Goal: Task Accomplishment & Management: Complete application form

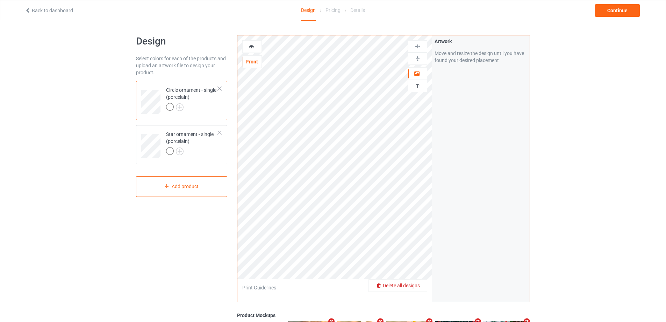
drag, startPoint x: 409, startPoint y: 283, endPoint x: 418, endPoint y: 287, distance: 10.3
click at [418, 287] on span "Delete all designs" at bounding box center [401, 285] width 37 height 6
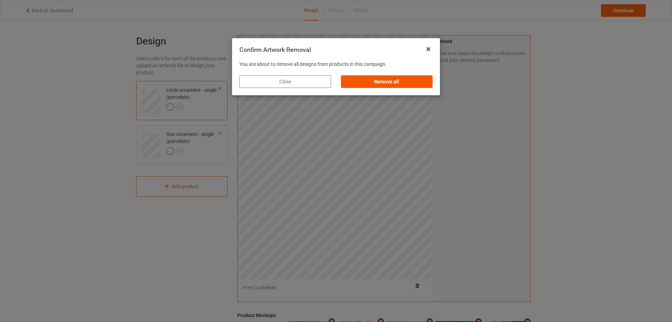
click at [402, 82] on div "Remove all" at bounding box center [387, 81] width 92 height 13
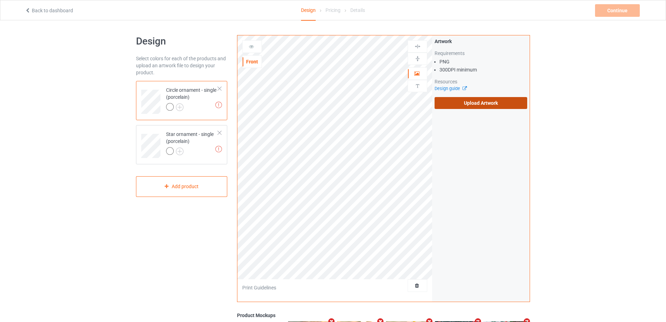
click at [475, 104] on label "Upload Artwork" at bounding box center [481, 103] width 93 height 12
click at [0, 0] on input "Upload Artwork" at bounding box center [0, 0] width 0 height 0
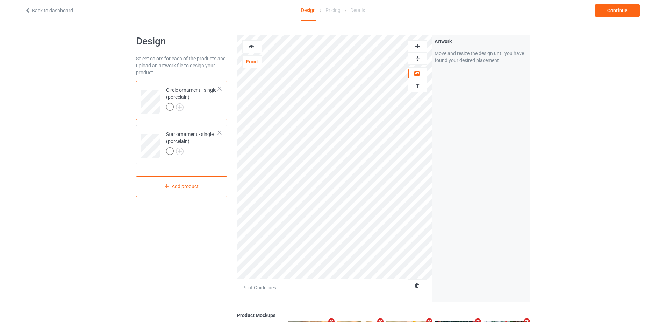
click at [419, 44] on img at bounding box center [418, 46] width 7 height 7
click at [210, 146] on div "Star ornament - single (porcelain)" at bounding box center [192, 142] width 52 height 24
click at [418, 44] on img at bounding box center [418, 46] width 7 height 7
click at [248, 44] on div at bounding box center [252, 46] width 19 height 7
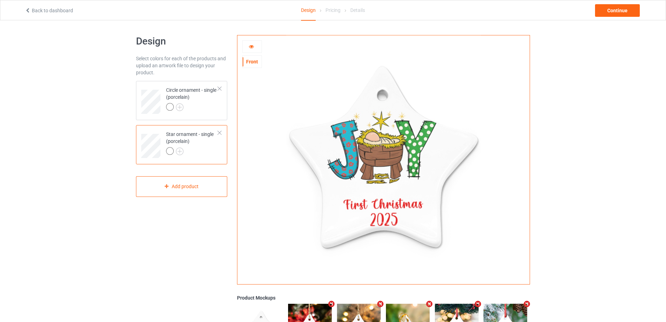
click at [220, 134] on div at bounding box center [219, 132] width 5 height 5
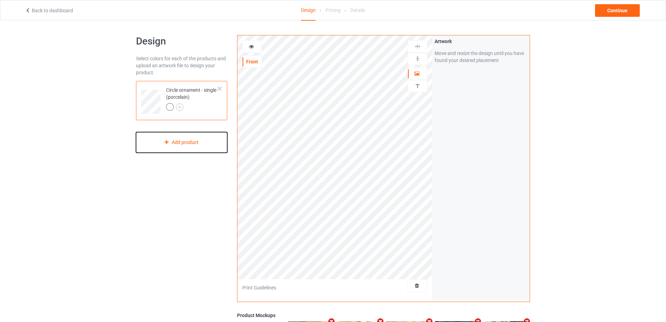
click at [208, 144] on div "Add product" at bounding box center [181, 142] width 91 height 21
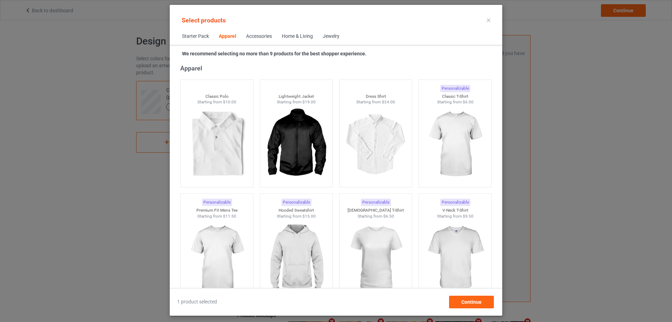
click at [301, 33] on span "Home & Living" at bounding box center [297, 36] width 41 height 17
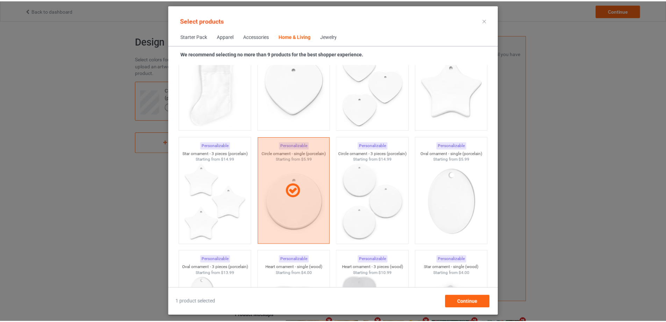
scroll to position [4834, 0]
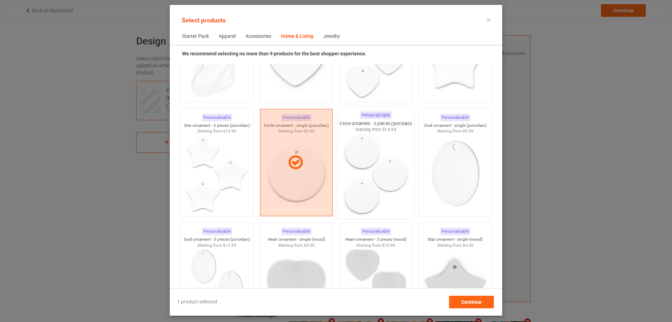
click at [398, 165] on img at bounding box center [375, 174] width 66 height 82
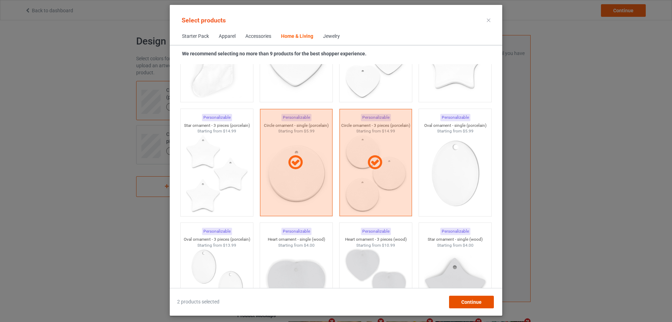
click at [462, 306] on div "Continue" at bounding box center [471, 301] width 45 height 13
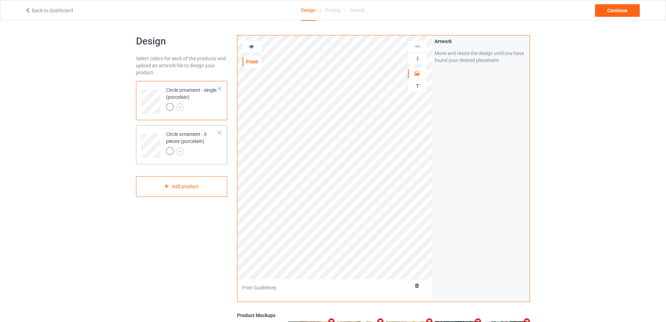
click at [218, 154] on div at bounding box center [192, 152] width 52 height 10
click at [416, 45] on img at bounding box center [418, 46] width 7 height 7
click at [222, 108] on div "Circle ornament - single (porcelain)" at bounding box center [181, 100] width 91 height 39
click at [217, 110] on div at bounding box center [192, 108] width 52 height 10
click at [219, 157] on td "Circle ornament - 3 pieces (porcelain)" at bounding box center [192, 143] width 60 height 31
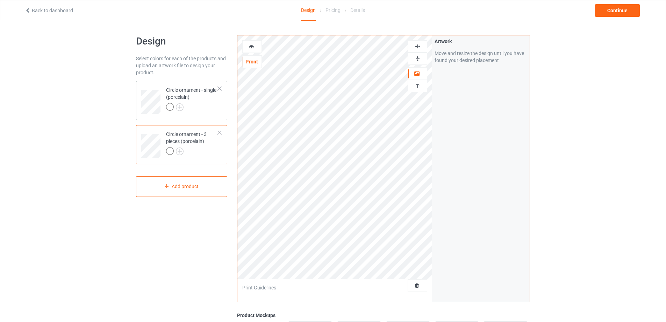
click at [217, 100] on div "Circle ornament - single (porcelain)" at bounding box center [192, 98] width 52 height 24
click at [417, 87] on img at bounding box center [418, 86] width 7 height 7
click at [480, 53] on div "Add text" at bounding box center [481, 53] width 93 height 13
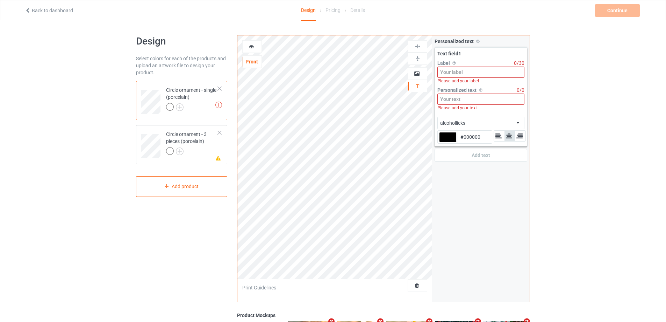
click at [481, 69] on input at bounding box center [481, 71] width 87 height 11
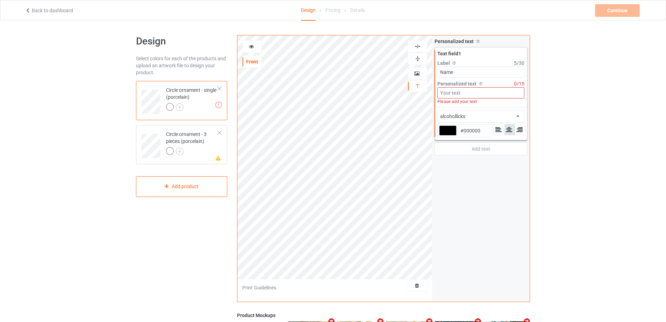
type input "Name"
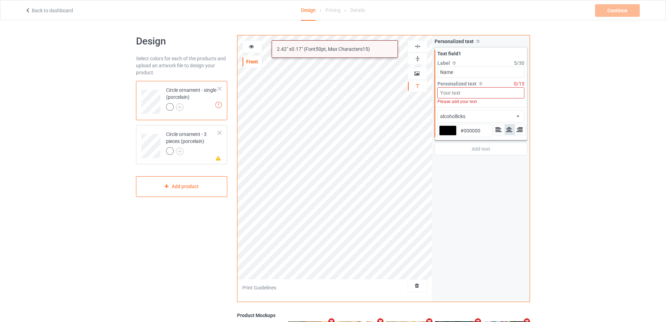
click at [460, 96] on input at bounding box center [481, 92] width 87 height 11
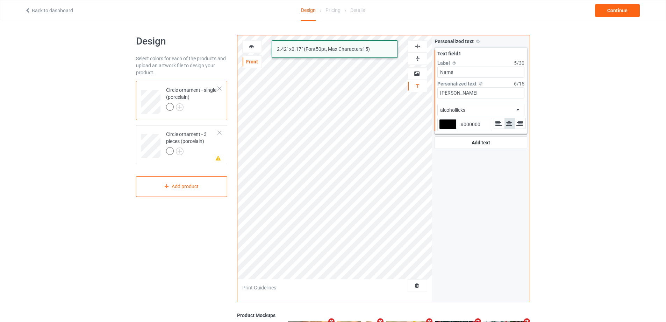
type input "[PERSON_NAME]"
click at [482, 110] on div "alcohollicks african airstream aladdin alcohollicks [PERSON_NAME] almontesnow a…" at bounding box center [481, 110] width 87 height 13
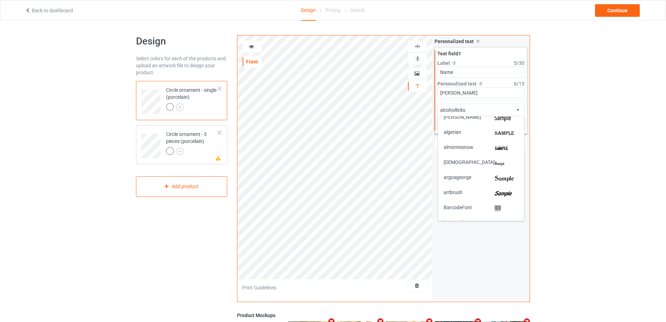
scroll to position [70, 0]
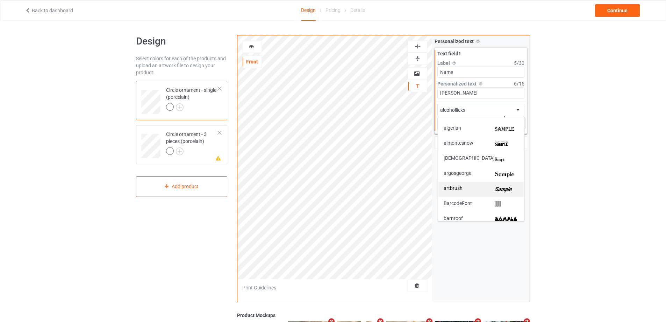
click at [502, 186] on img at bounding box center [507, 188] width 24 height 7
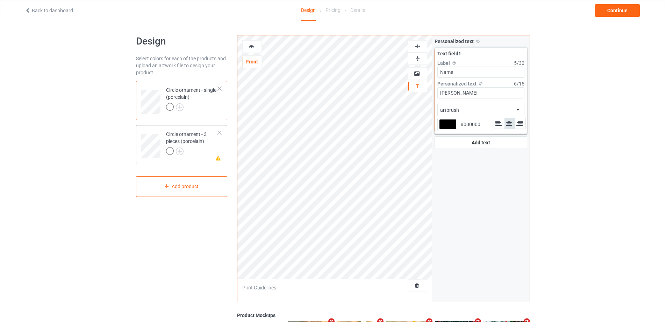
click at [212, 147] on div at bounding box center [192, 152] width 52 height 10
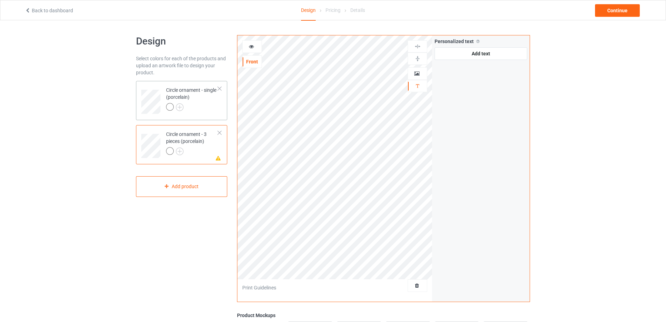
click at [201, 98] on div "Circle ornament - single (porcelain)" at bounding box center [192, 98] width 52 height 24
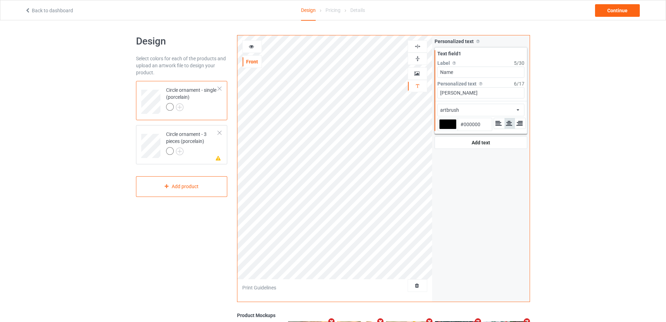
click at [420, 47] on img at bounding box center [418, 46] width 7 height 7
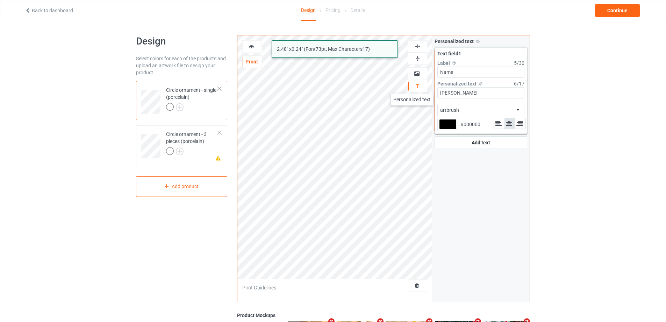
drag, startPoint x: 455, startPoint y: 91, endPoint x: 409, endPoint y: 86, distance: 45.7
click at [409, 86] on div "alcohollicks artbrush 2.48 " x 0.24 " (Font 73 pt, Max Characters 17 ) Front Ar…" at bounding box center [383, 168] width 293 height 267
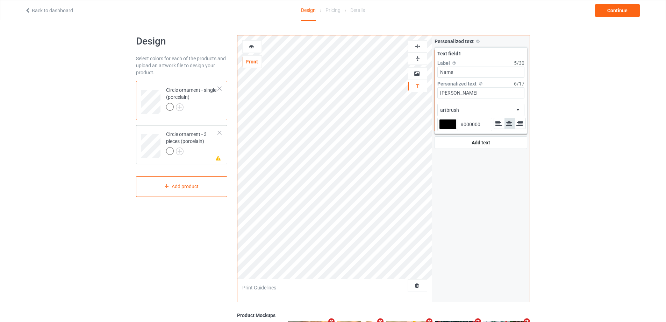
click at [204, 153] on div at bounding box center [192, 152] width 52 height 10
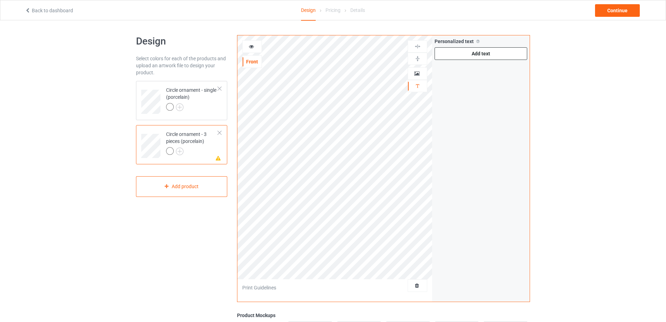
click at [455, 55] on div "Add text" at bounding box center [481, 53] width 93 height 13
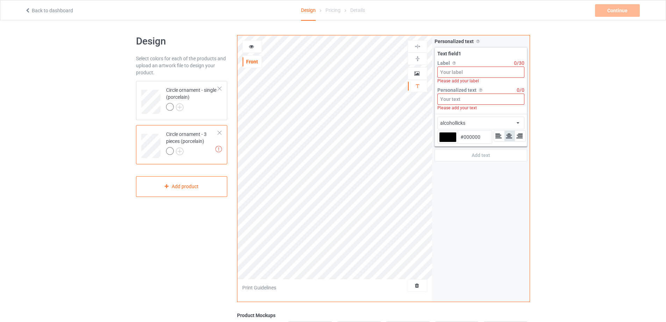
click at [466, 76] on input at bounding box center [481, 71] width 87 height 11
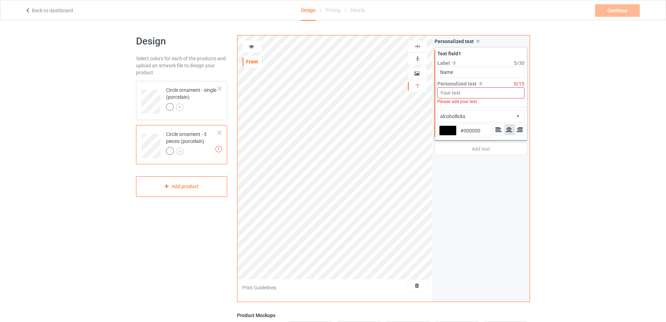
type input "Name"
click at [467, 92] on input at bounding box center [481, 92] width 87 height 11
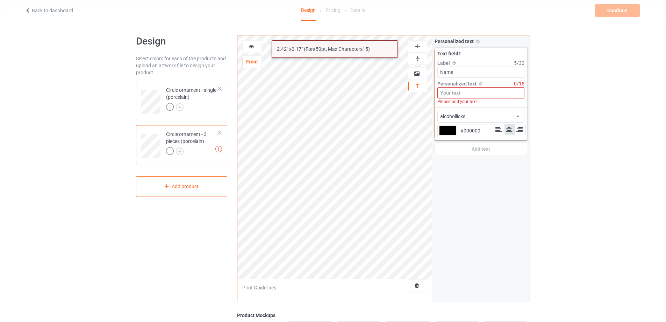
paste input "[PERSON_NAME]"
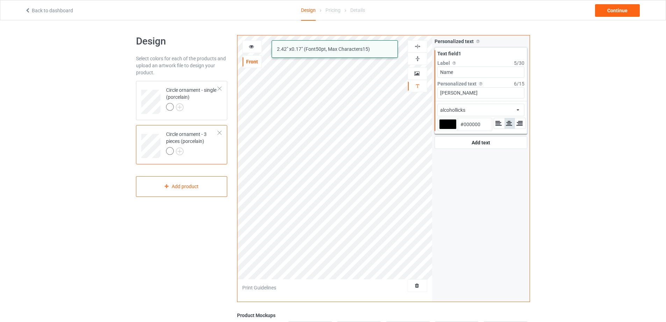
type input "[PERSON_NAME]"
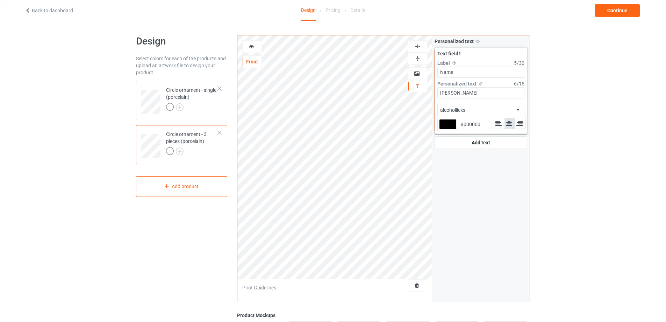
click at [488, 110] on div "alcohollicks african airstream aladdin alcohollicks [PERSON_NAME] almontesnow a…" at bounding box center [481, 110] width 87 height 13
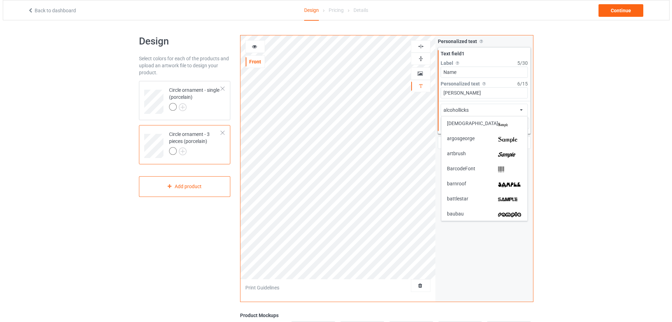
scroll to position [105, 0]
click at [495, 151] on img at bounding box center [507, 153] width 24 height 7
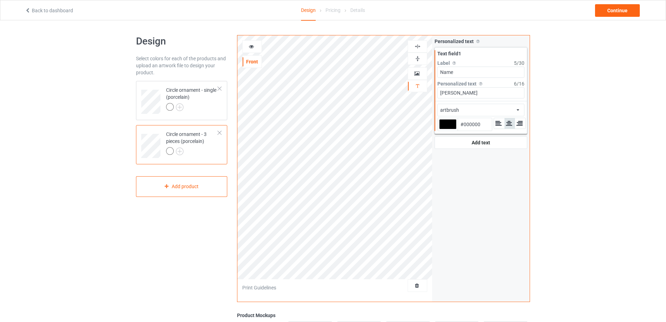
click at [419, 45] on img at bounding box center [418, 46] width 7 height 7
click at [217, 111] on div at bounding box center [192, 108] width 52 height 10
click at [417, 46] on img at bounding box center [418, 46] width 7 height 7
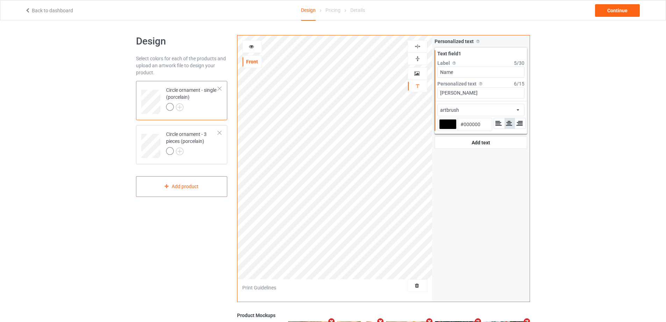
click at [417, 46] on img at bounding box center [418, 46] width 7 height 7
click at [207, 156] on div at bounding box center [192, 152] width 52 height 10
click at [416, 48] on img at bounding box center [418, 46] width 7 height 7
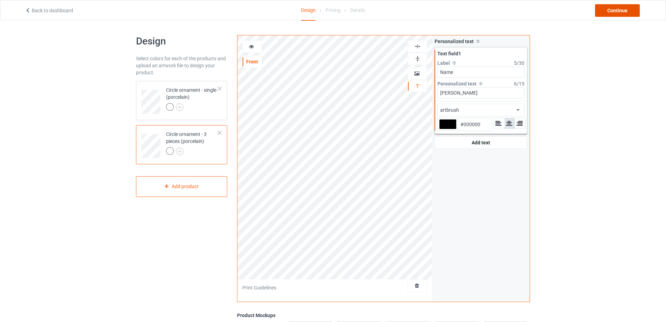
click at [618, 9] on div "Continue" at bounding box center [617, 10] width 45 height 13
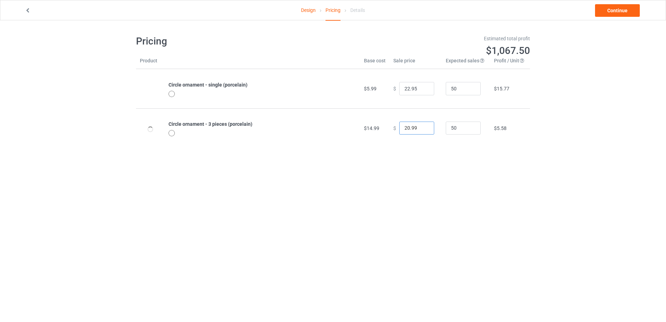
drag, startPoint x: 418, startPoint y: 128, endPoint x: 370, endPoint y: 126, distance: 47.6
click at [371, 127] on tr "Circle ornament - 3 pieces (porcelain) $14.99 $ 20.99 50 $5.58" at bounding box center [333, 127] width 394 height 39
drag, startPoint x: 417, startPoint y: 130, endPoint x: 383, endPoint y: 125, distance: 34.3
click at [383, 125] on tr "Circle ornament - 3 pieces (porcelain) $14.99 $ 39.95 50 $23.21" at bounding box center [333, 127] width 394 height 39
type input "44.95"
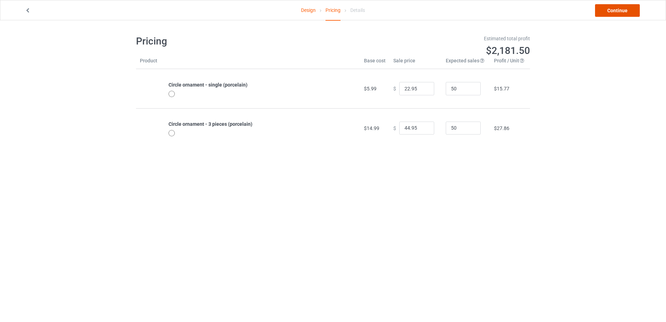
click at [620, 15] on link "Continue" at bounding box center [617, 10] width 45 height 13
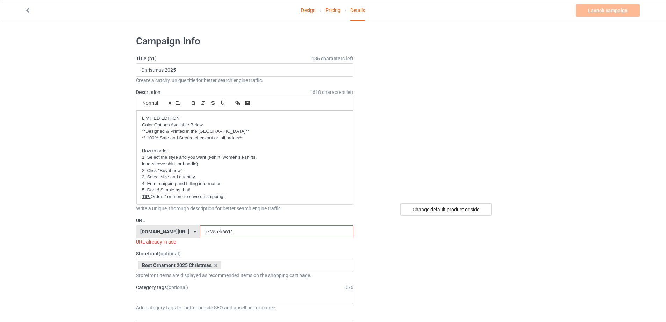
drag, startPoint x: 228, startPoint y: 227, endPoint x: 213, endPoint y: 225, distance: 15.9
click at [213, 225] on input "je-25-ch6611" at bounding box center [276, 231] width 153 height 13
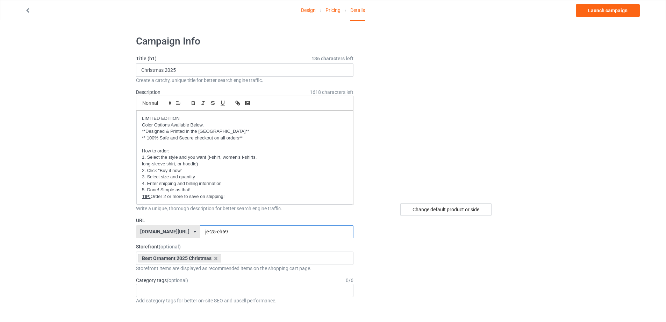
type input "je-25-ch69"
click at [603, 12] on link "Launch campaign" at bounding box center [608, 10] width 64 height 13
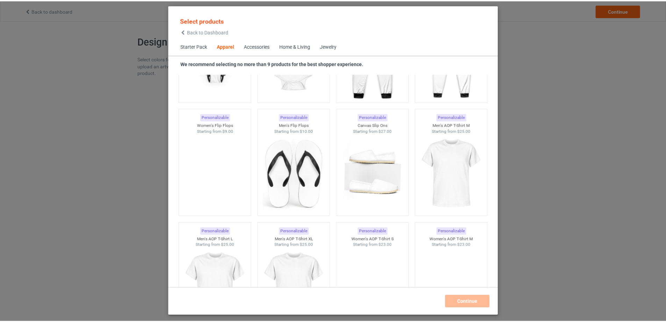
scroll to position [960, 0]
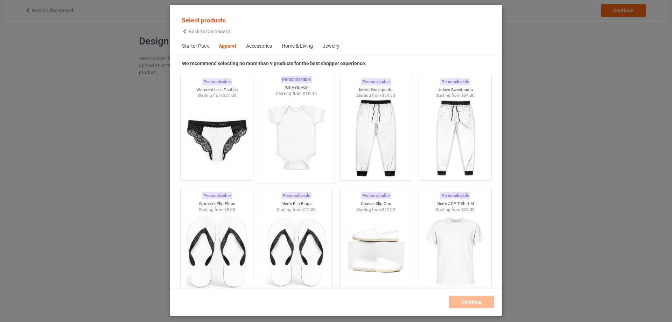
click at [318, 112] on img at bounding box center [296, 138] width 66 height 82
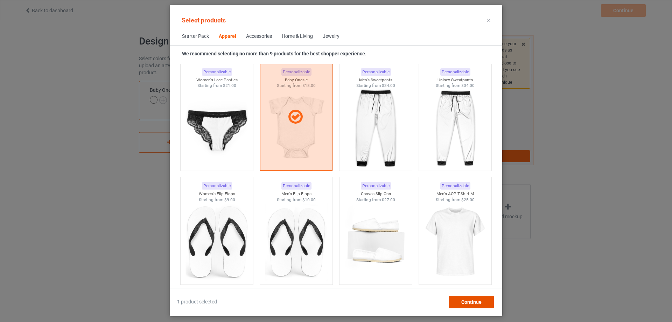
click at [469, 303] on span "Continue" at bounding box center [471, 302] width 20 height 6
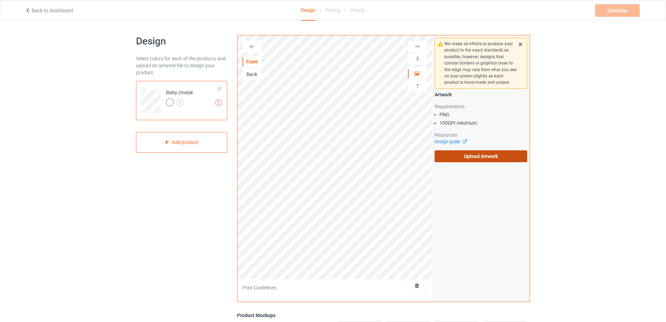
click at [456, 159] on label "Upload Artwork" at bounding box center [481, 156] width 93 height 12
click at [0, 0] on input "Upload Artwork" at bounding box center [0, 0] width 0 height 0
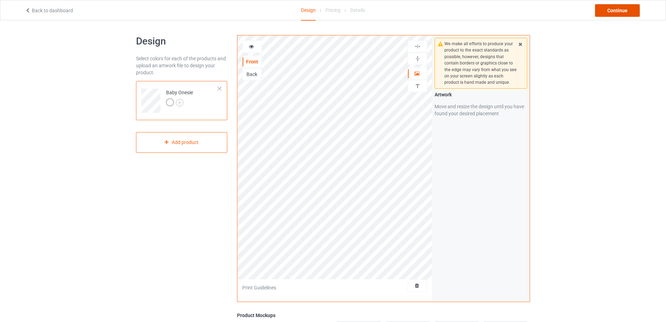
click at [623, 9] on div "Continue" at bounding box center [617, 10] width 45 height 13
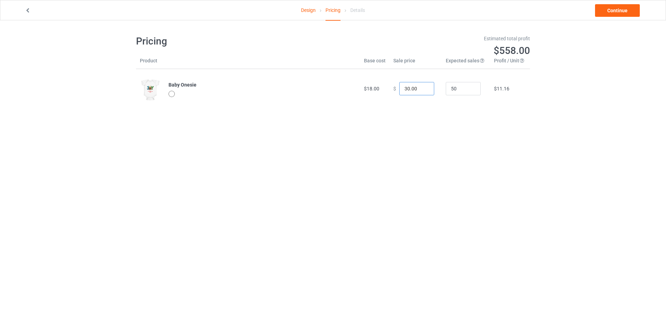
drag, startPoint x: 416, startPoint y: 87, endPoint x: 387, endPoint y: 88, distance: 29.0
click at [390, 88] on td "$ 30.00" at bounding box center [416, 88] width 52 height 39
type input "34.95"
click at [308, 12] on link "Design" at bounding box center [308, 10] width 15 height 20
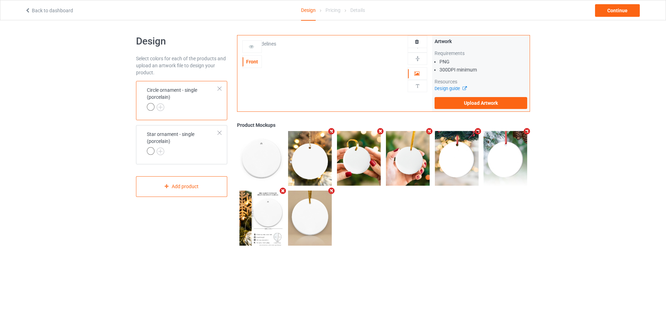
click at [220, 90] on div at bounding box center [219, 88] width 5 height 5
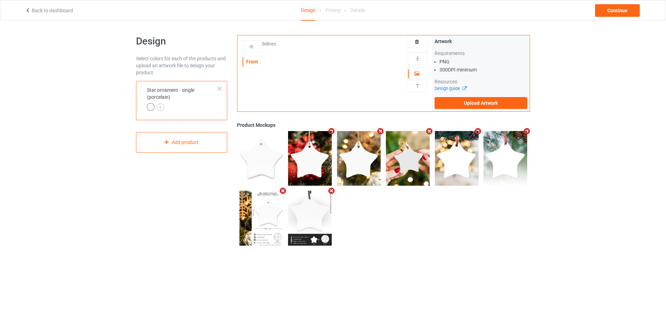
click at [220, 90] on div at bounding box center [219, 88] width 5 height 5
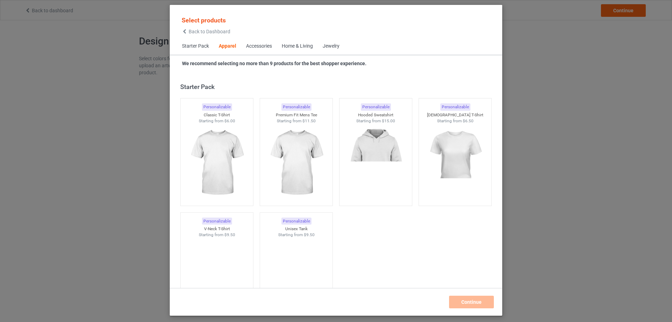
scroll to position [261, 0]
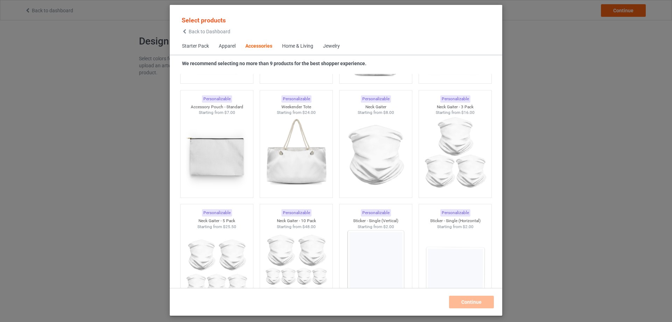
scroll to position [2080, 0]
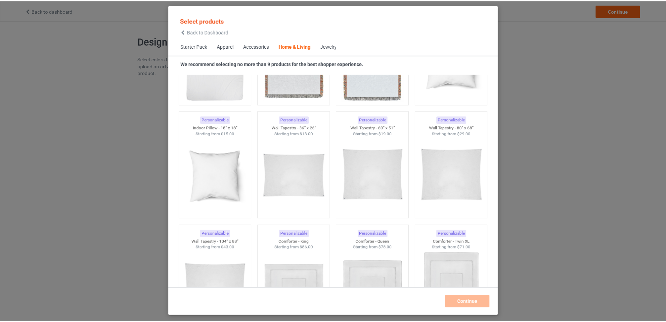
scroll to position [3479, 0]
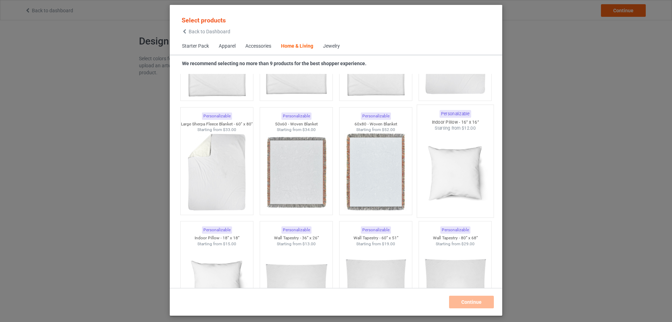
click at [449, 151] on img at bounding box center [455, 172] width 66 height 82
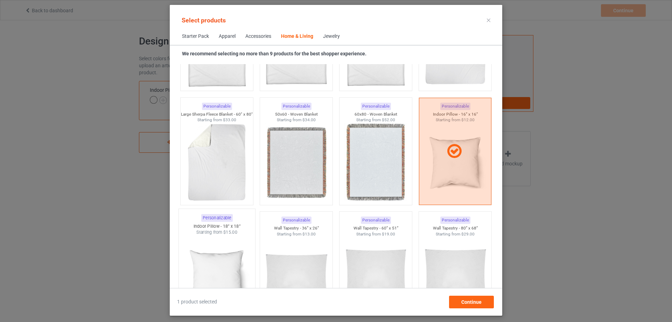
click at [235, 233] on span "$15.00" at bounding box center [230, 231] width 14 height 5
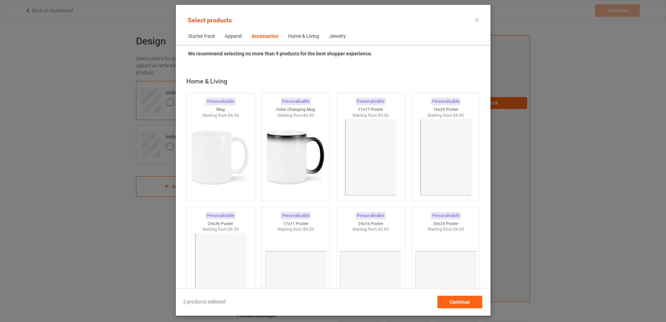
scroll to position [3129, 0]
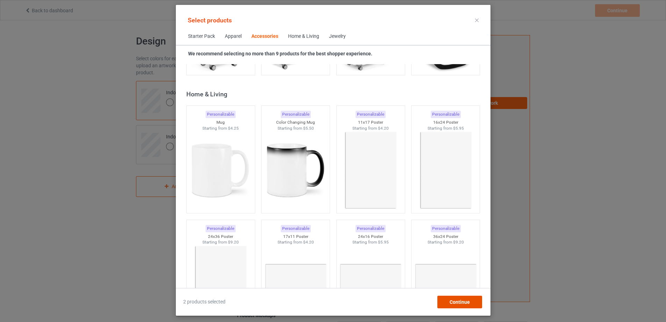
click at [479, 302] on div "Continue" at bounding box center [459, 301] width 45 height 13
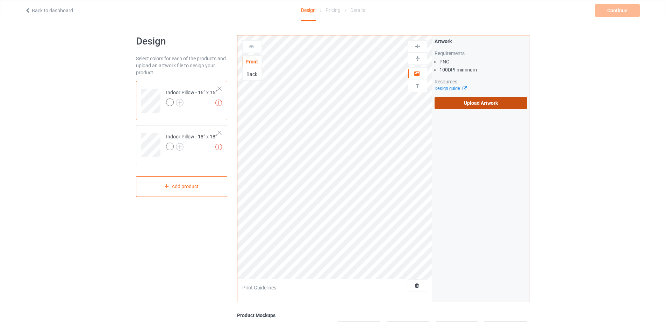
click at [460, 104] on label "Upload Artwork" at bounding box center [481, 103] width 93 height 12
click at [0, 0] on input "Upload Artwork" at bounding box center [0, 0] width 0 height 0
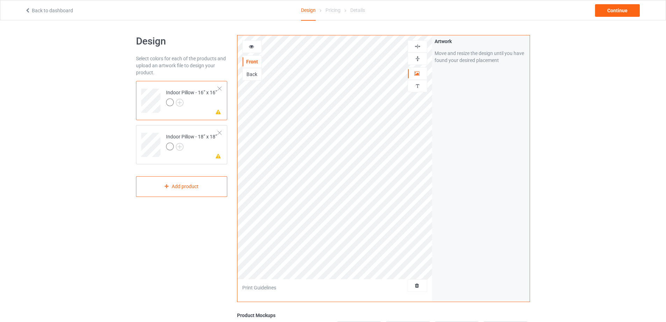
click at [418, 60] on img at bounding box center [418, 58] width 7 height 7
click at [417, 49] on img at bounding box center [418, 46] width 7 height 7
click at [189, 151] on div at bounding box center [191, 147] width 51 height 10
click at [416, 59] on img at bounding box center [418, 58] width 7 height 7
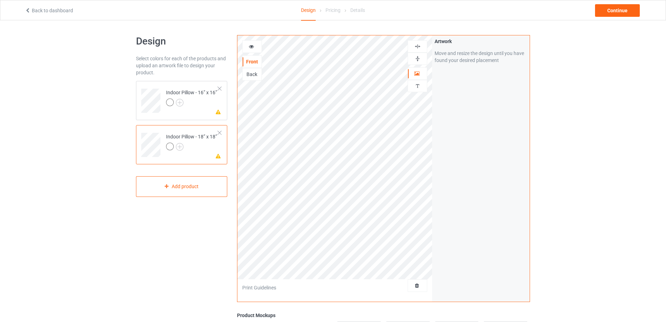
click at [417, 44] on img at bounding box center [418, 46] width 7 height 7
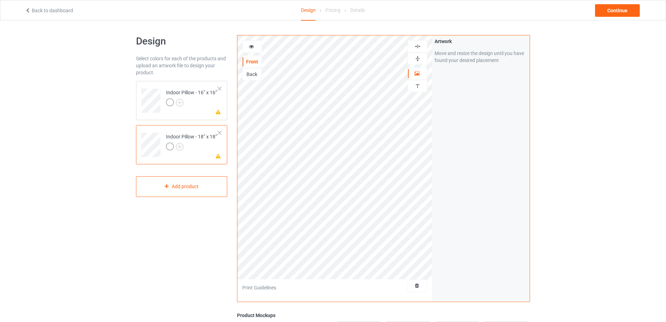
click at [250, 76] on div "Back" at bounding box center [252, 74] width 19 height 7
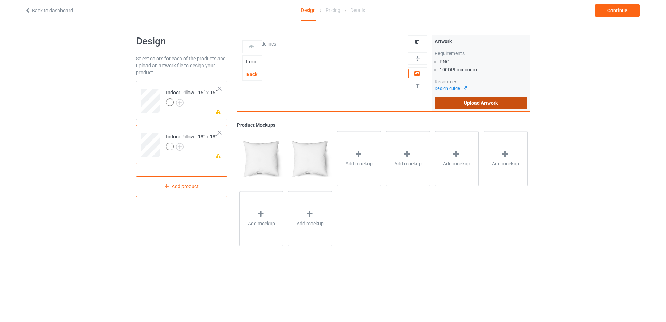
click at [474, 102] on label "Upload Artwork" at bounding box center [481, 103] width 93 height 12
click at [0, 0] on input "Upload Artwork" at bounding box center [0, 0] width 0 height 0
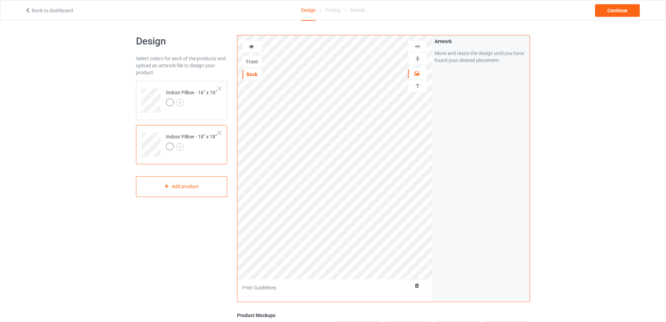
click at [421, 57] on div at bounding box center [417, 58] width 19 height 7
click at [418, 48] on img at bounding box center [418, 46] width 7 height 7
click at [207, 107] on div at bounding box center [191, 103] width 51 height 10
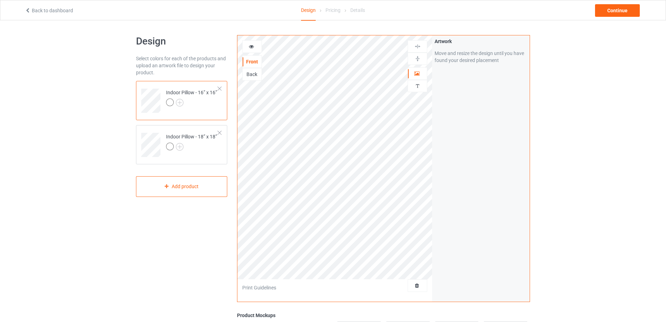
click at [253, 71] on div "Back" at bounding box center [252, 74] width 19 height 7
click at [416, 59] on img at bounding box center [418, 58] width 7 height 7
click at [416, 48] on img at bounding box center [418, 46] width 7 height 7
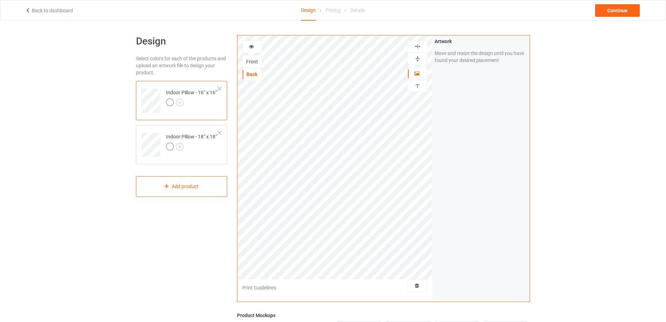
click at [247, 59] on div "Front" at bounding box center [252, 61] width 19 height 7
click at [418, 59] on img at bounding box center [418, 58] width 7 height 7
click at [419, 47] on img at bounding box center [418, 46] width 7 height 7
click at [192, 149] on div at bounding box center [191, 147] width 51 height 10
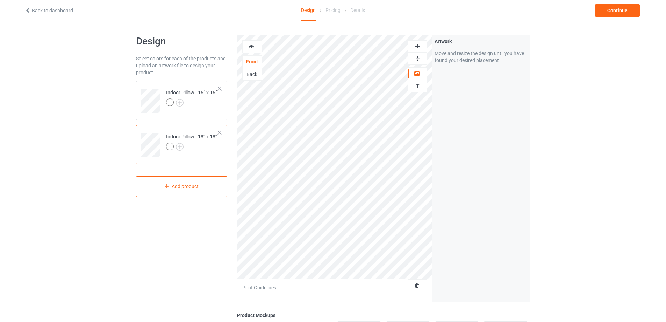
click at [418, 59] on img at bounding box center [418, 58] width 7 height 7
click at [419, 50] on div at bounding box center [418, 46] width 20 height 12
click at [418, 45] on img at bounding box center [418, 46] width 7 height 7
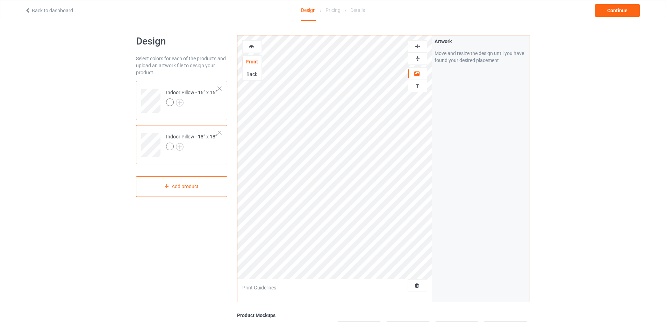
click at [210, 109] on td "Indoor Pillow - 16” x 16”" at bounding box center [192, 98] width 60 height 29
click at [415, 84] on img at bounding box center [418, 86] width 7 height 7
click at [482, 54] on div "Add text" at bounding box center [481, 53] width 93 height 13
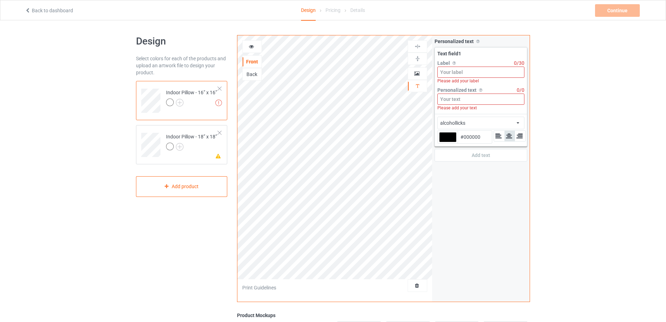
click at [478, 73] on input at bounding box center [481, 71] width 87 height 11
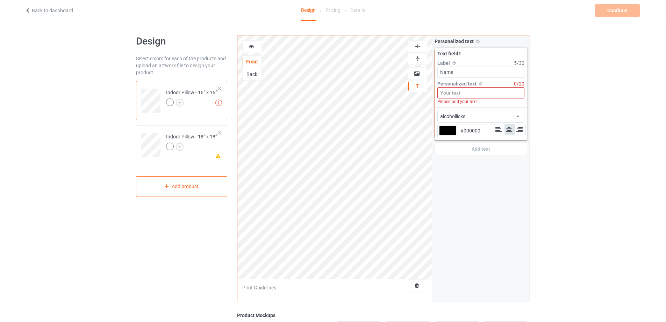
type input "Name"
click at [450, 94] on input at bounding box center [481, 92] width 87 height 11
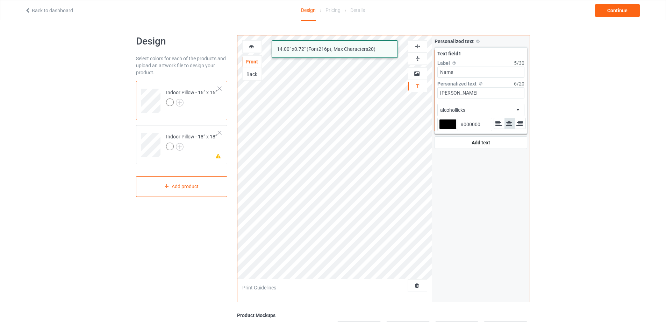
type input "[PERSON_NAME]"
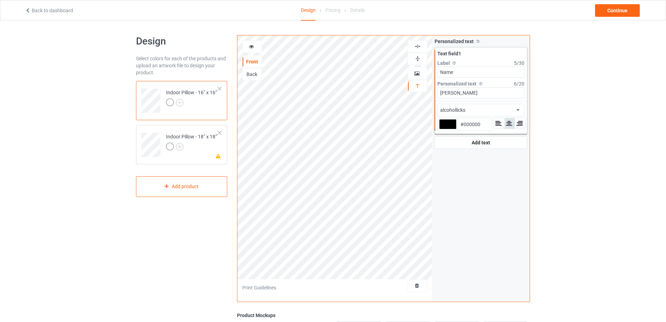
click at [520, 110] on div "alcohollicks african airstream aladdin alcohollicks [PERSON_NAME] almontesnow a…" at bounding box center [481, 110] width 87 height 13
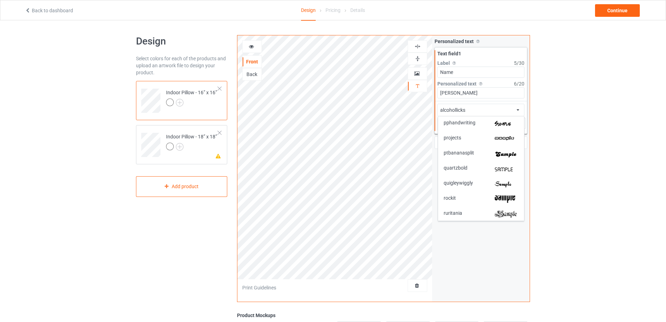
scroll to position [1294, 0]
click at [508, 154] on img at bounding box center [507, 152] width 24 height 7
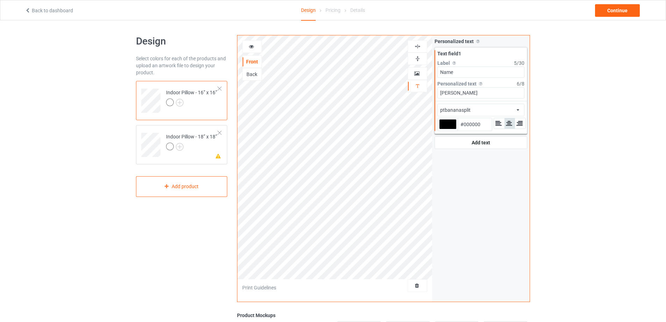
click at [417, 45] on img at bounding box center [418, 46] width 7 height 7
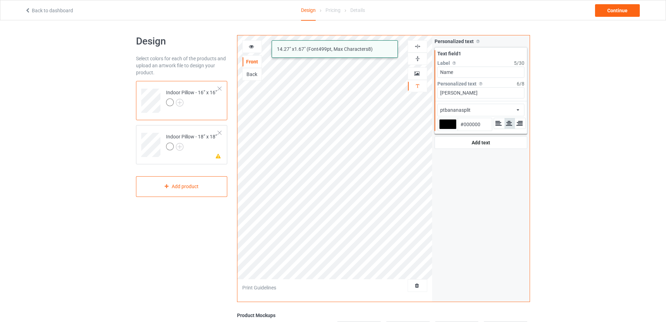
click at [393, 93] on div "alcohollicks ptbananasplit 14.27 " x 1.67 " (Font 499 pt, Max Characters 8 ) Fr…" at bounding box center [383, 168] width 293 height 267
click at [206, 154] on td "Please check the personalized design Indoor Pillow - 18” x 18”" at bounding box center [192, 142] width 60 height 29
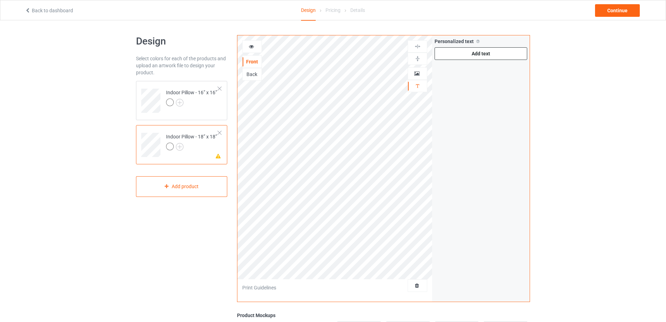
click at [489, 55] on div "Add text" at bounding box center [481, 53] width 93 height 13
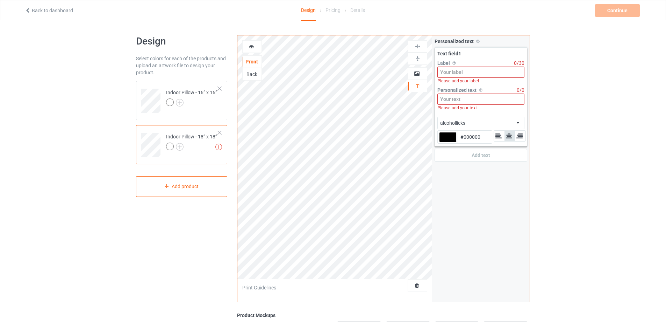
click at [475, 72] on input at bounding box center [481, 71] width 87 height 11
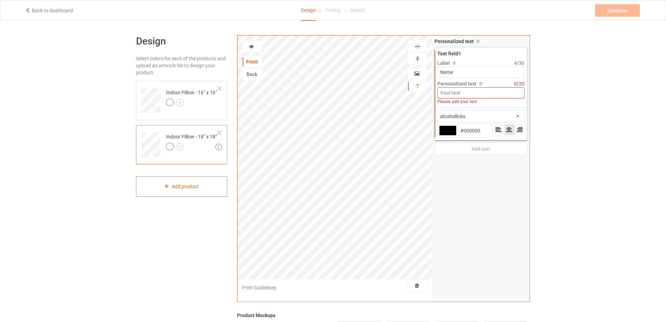
type input "Name"
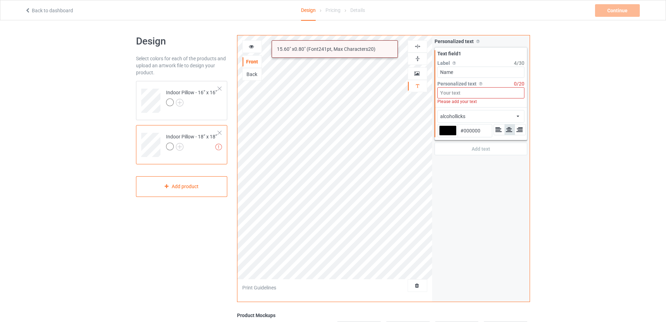
click at [468, 90] on input at bounding box center [481, 92] width 87 height 11
paste input "[PERSON_NAME]"
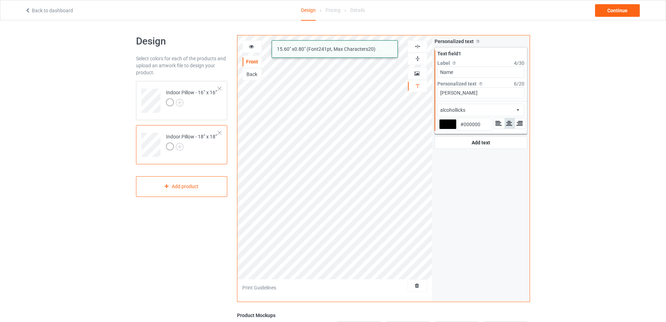
type input "[PERSON_NAME]"
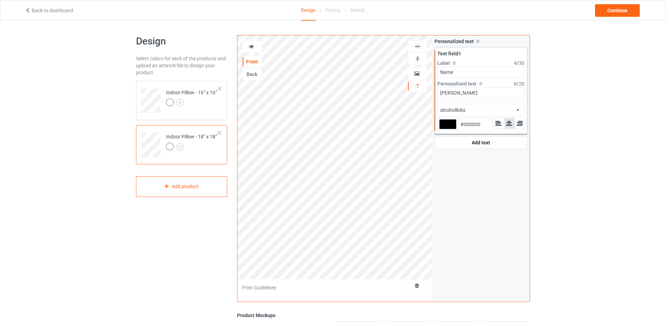
click at [506, 108] on div "alcohollicks african airstream aladdin alcohollicks [PERSON_NAME] almontesnow a…" at bounding box center [481, 110] width 87 height 13
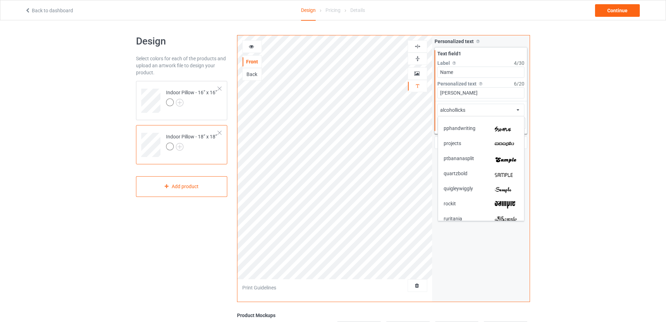
scroll to position [1294, 0]
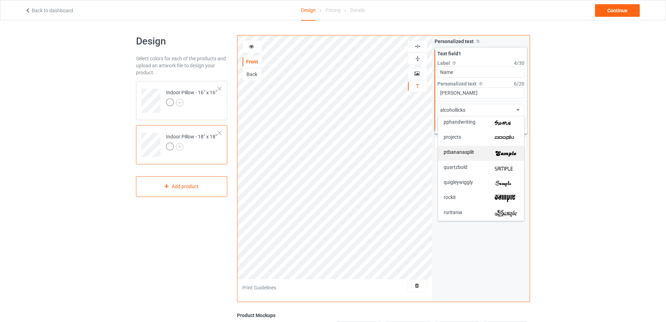
click at [502, 155] on img at bounding box center [507, 152] width 24 height 7
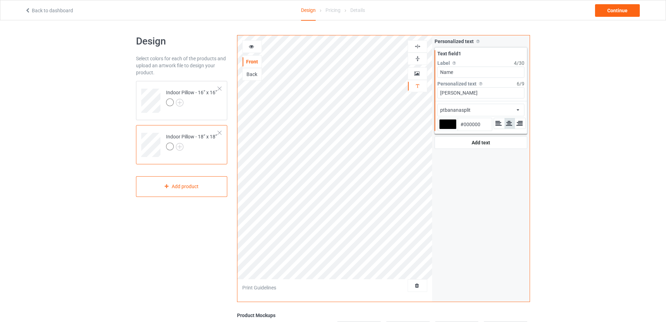
click at [419, 46] on img at bounding box center [418, 46] width 7 height 7
click at [210, 106] on div at bounding box center [191, 103] width 51 height 10
click at [205, 151] on div at bounding box center [191, 147] width 51 height 10
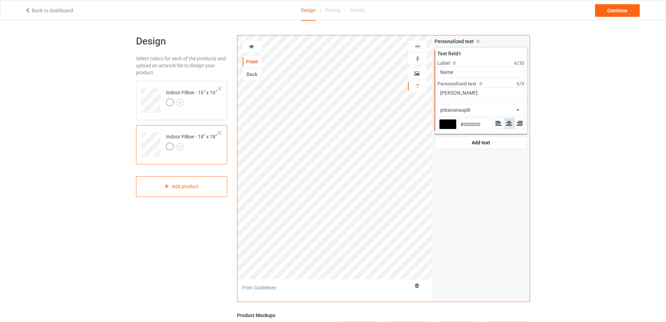
click at [446, 122] on div at bounding box center [447, 124] width 17 height 10
click at [446, 129] on input "#000000" at bounding box center [447, 133] width 17 height 9
click at [181, 103] on img at bounding box center [180, 103] width 8 height 8
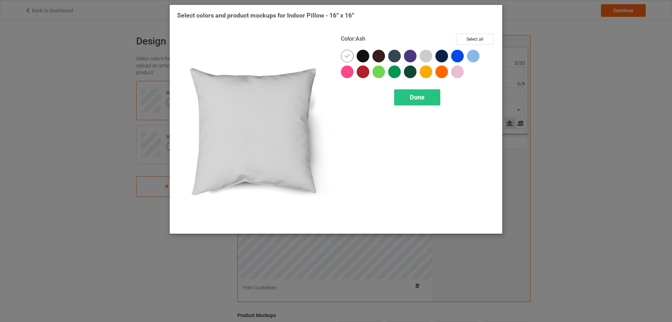
click at [427, 56] on div at bounding box center [425, 56] width 13 height 13
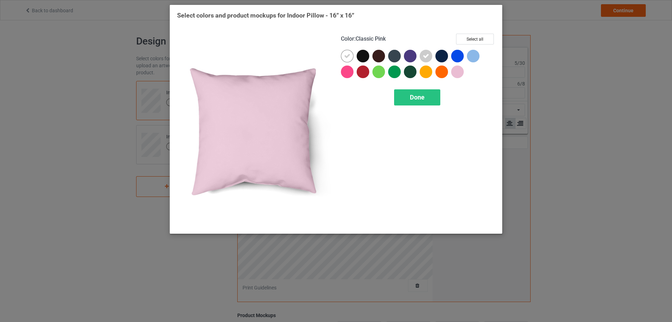
click at [457, 70] on div at bounding box center [457, 71] width 13 height 13
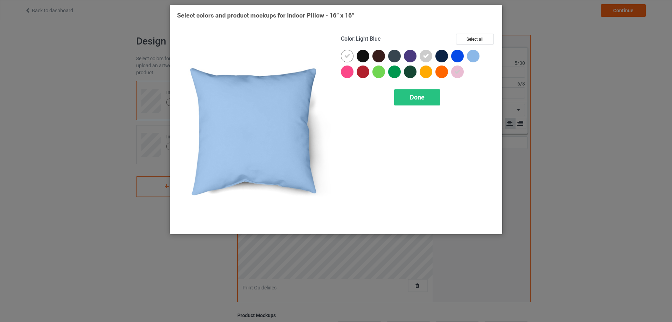
click at [476, 58] on div at bounding box center [473, 56] width 13 height 13
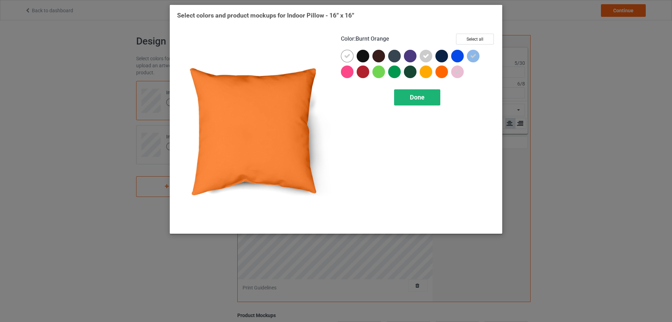
click at [424, 97] on span "Done" at bounding box center [417, 96] width 15 height 7
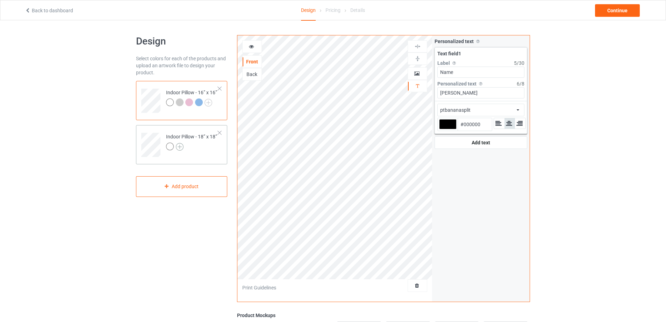
click at [177, 147] on img at bounding box center [180, 147] width 8 height 8
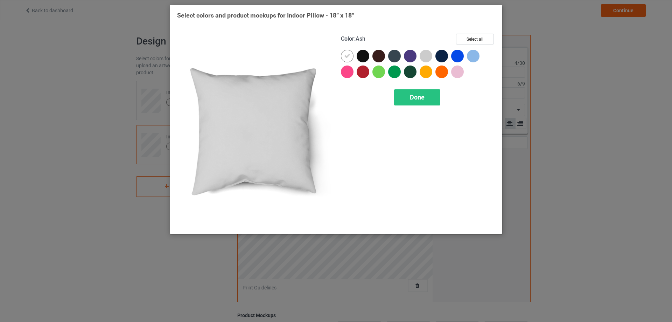
click at [427, 56] on div at bounding box center [425, 56] width 13 height 13
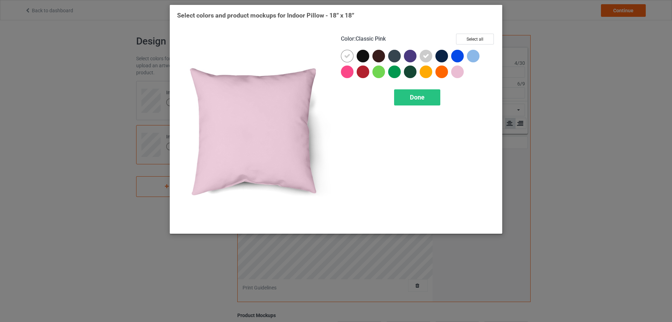
click at [460, 74] on div at bounding box center [457, 71] width 13 height 13
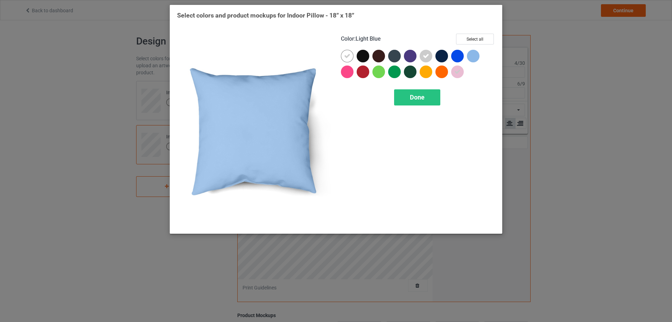
click at [474, 54] on div at bounding box center [473, 56] width 13 height 13
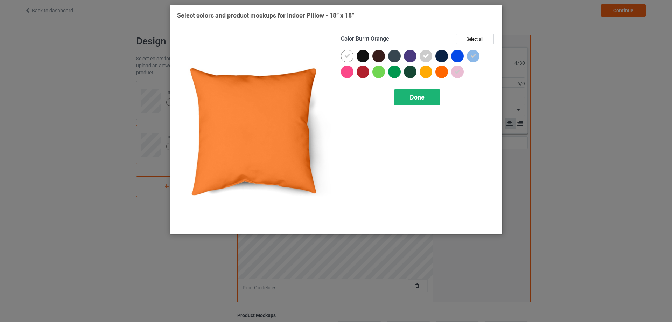
click at [429, 99] on div "Done" at bounding box center [417, 97] width 46 height 16
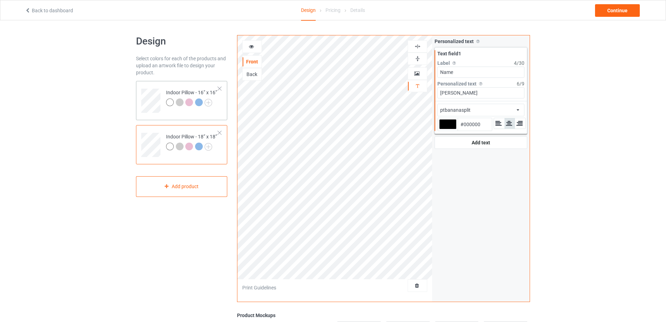
click at [220, 113] on div "Indoor Pillow - 16” x 16”" at bounding box center [181, 100] width 91 height 39
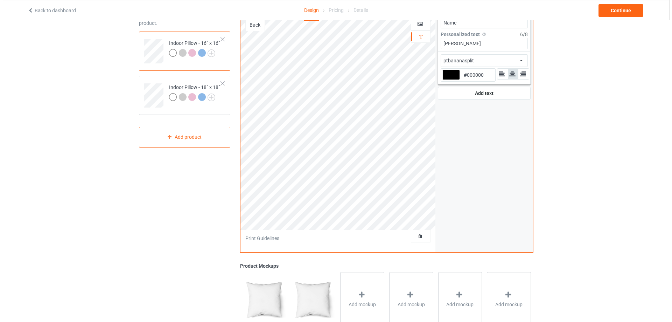
scroll to position [132, 0]
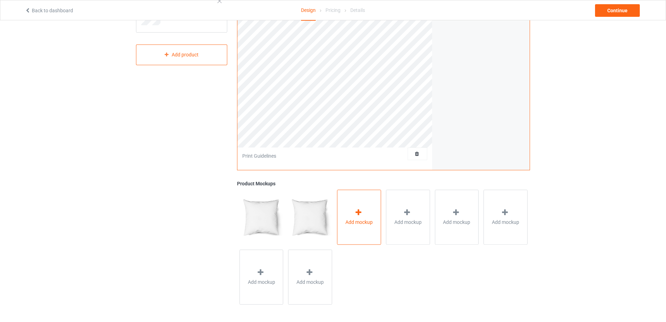
click at [355, 225] on span "Add mockup" at bounding box center [359, 221] width 27 height 7
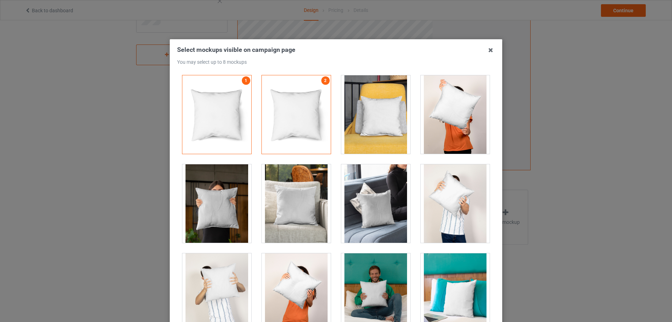
click at [379, 130] on div at bounding box center [375, 114] width 69 height 78
click at [227, 188] on div at bounding box center [216, 203] width 69 height 78
click at [284, 196] on div at bounding box center [296, 203] width 69 height 78
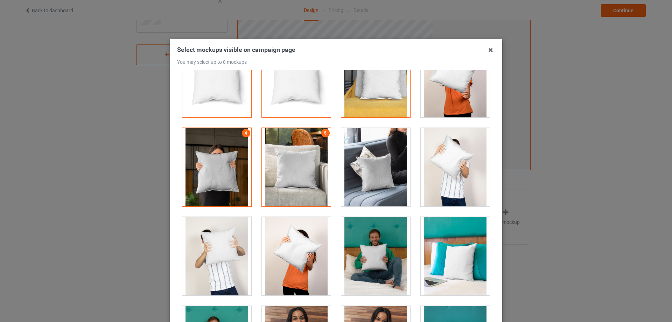
scroll to position [98, 0]
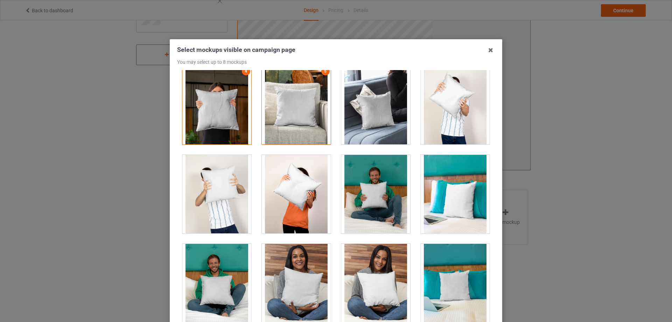
click at [437, 206] on div at bounding box center [455, 194] width 69 height 78
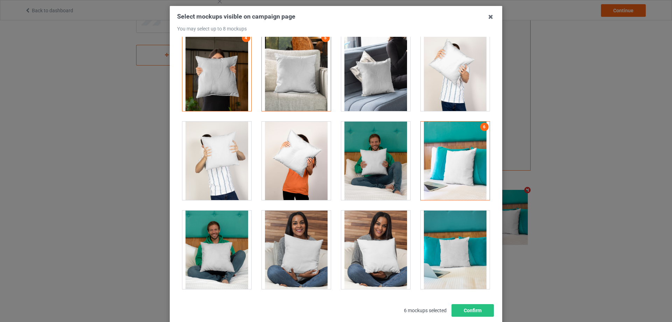
scroll to position [77, 0]
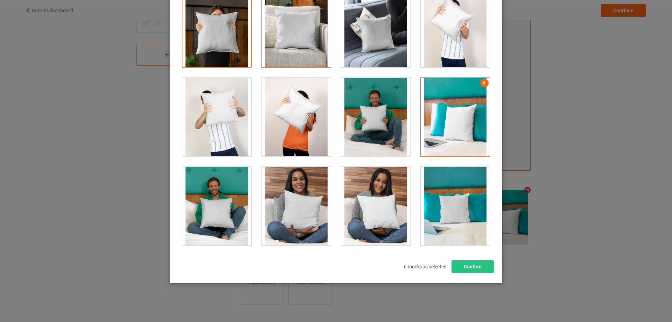
drag, startPoint x: 222, startPoint y: 208, endPoint x: 254, endPoint y: 208, distance: 31.8
click at [222, 208] on div at bounding box center [216, 206] width 69 height 78
click at [298, 206] on div at bounding box center [296, 206] width 69 height 78
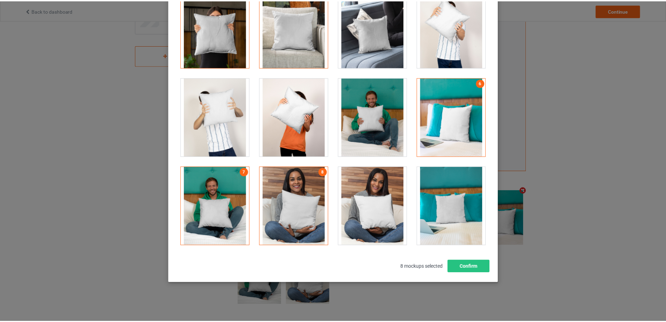
scroll to position [131, 0]
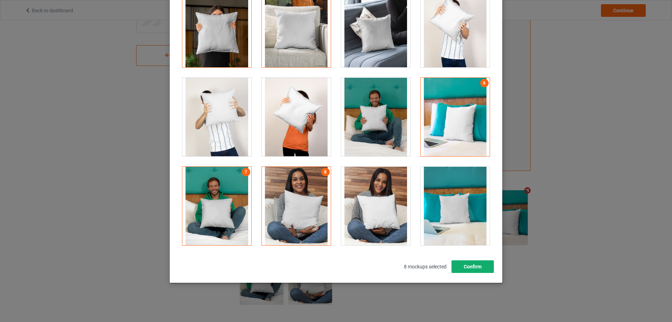
click at [475, 266] on button "Confirm" at bounding box center [472, 266] width 42 height 13
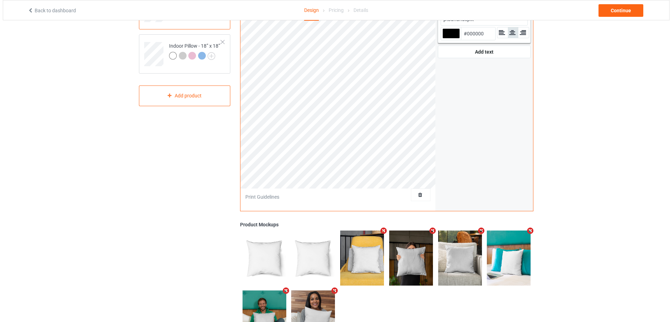
scroll to position [0, 0]
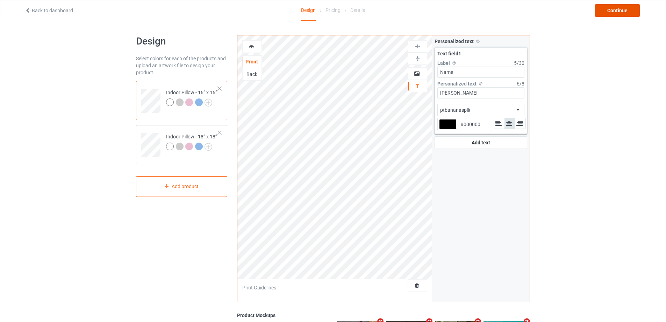
click at [607, 10] on div "Continue" at bounding box center [617, 10] width 45 height 13
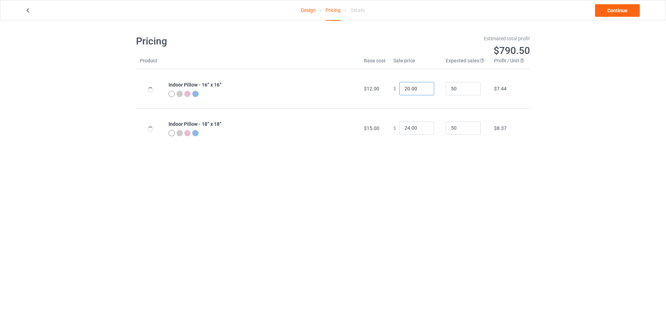
drag, startPoint x: 417, startPoint y: 86, endPoint x: 375, endPoint y: 87, distance: 42.7
click at [375, 87] on tr "Indoor Pillow - 16” x 16” $12.00 $ 20.00 50 $7.44" at bounding box center [333, 88] width 394 height 39
type input "34.95"
drag, startPoint x: 419, startPoint y: 129, endPoint x: 351, endPoint y: 128, distance: 67.5
click at [351, 128] on tr "Indoor Pillow - 18” x 18” $15.00 $ 24.00 50 $8.37" at bounding box center [333, 127] width 394 height 39
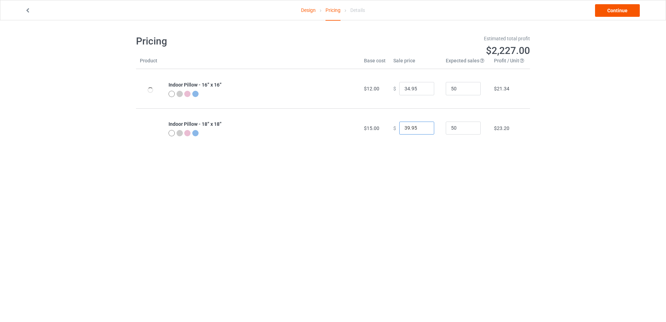
type input "39.95"
click at [608, 10] on link "Continue" at bounding box center [617, 10] width 45 height 13
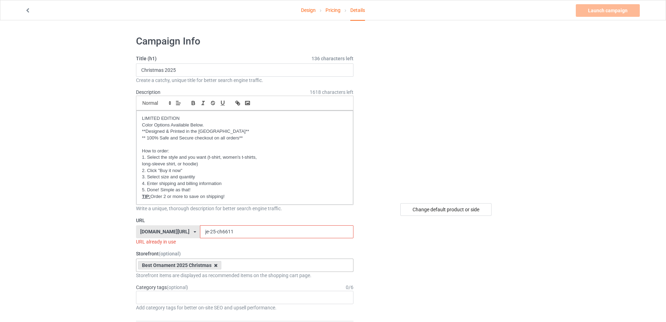
click at [216, 266] on icon at bounding box center [215, 265] width 3 height 5
drag, startPoint x: 222, startPoint y: 231, endPoint x: 208, endPoint y: 232, distance: 14.0
click at [208, 232] on input "je-25-ch6611" at bounding box center [276, 231] width 153 height 13
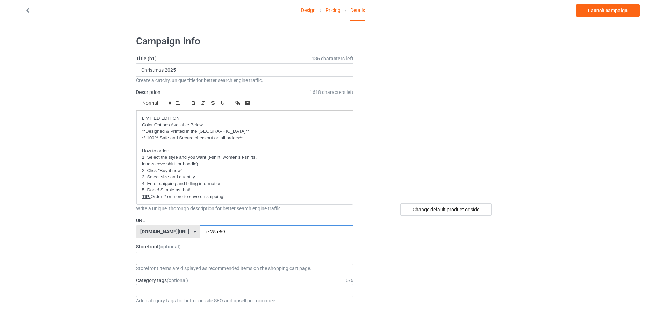
type input "je-25-c69"
click at [330, 13] on link "Pricing" at bounding box center [333, 10] width 15 height 20
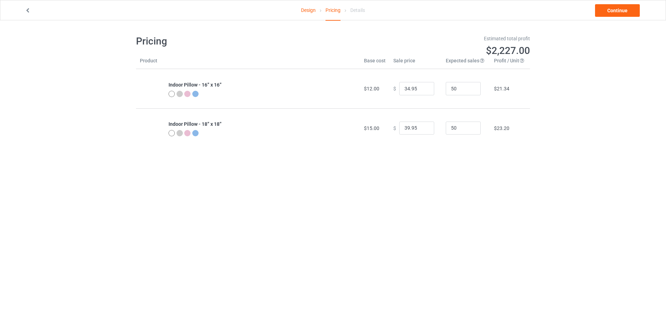
click at [299, 10] on div "Design Pricing Details" at bounding box center [333, 10] width 209 height 20
click at [304, 10] on link "Design" at bounding box center [308, 10] width 15 height 20
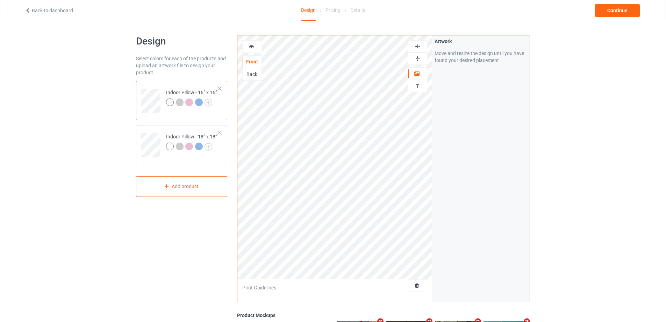
click at [416, 55] on img at bounding box center [418, 58] width 7 height 7
click at [418, 47] on img at bounding box center [418, 46] width 7 height 7
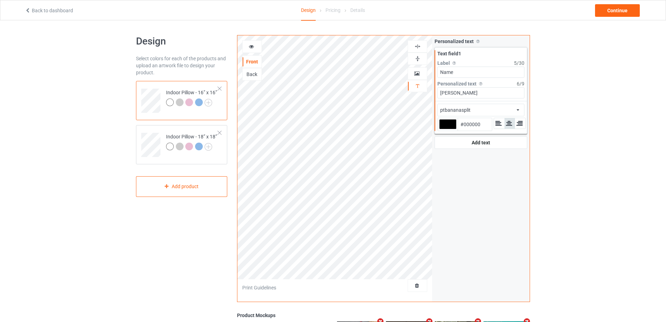
click at [419, 46] on img at bounding box center [418, 46] width 7 height 7
click at [185, 126] on div "Indoor Pillow - 18” x 18”" at bounding box center [181, 144] width 91 height 39
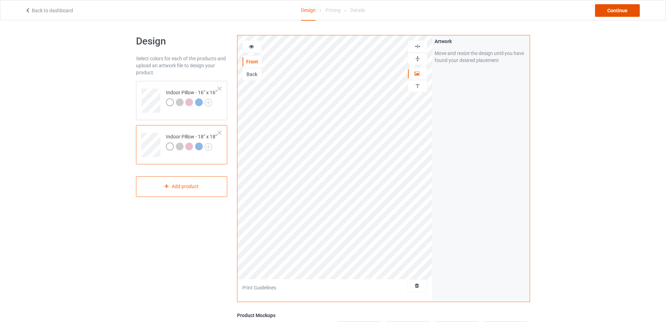
click at [605, 7] on div "Continue" at bounding box center [617, 10] width 45 height 13
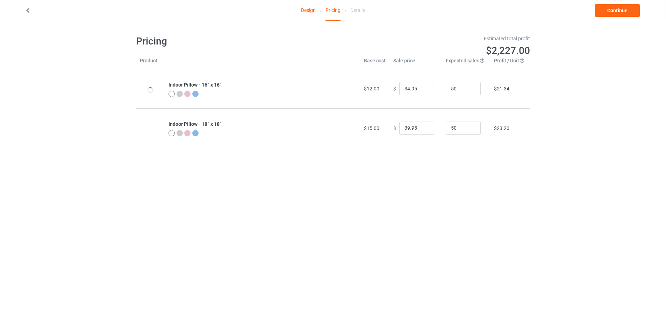
type input "20.00"
type input "24.00"
click at [607, 7] on link "Continue" at bounding box center [617, 10] width 45 height 13
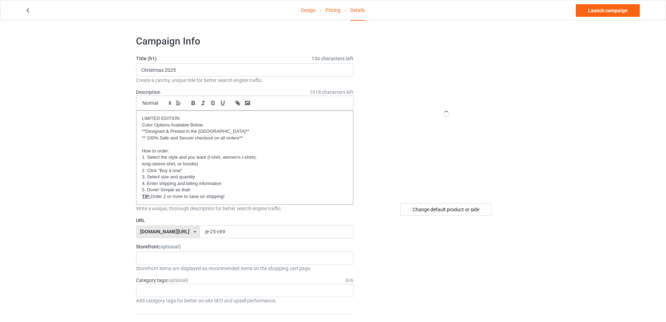
click at [331, 12] on link "Pricing" at bounding box center [333, 10] width 15 height 20
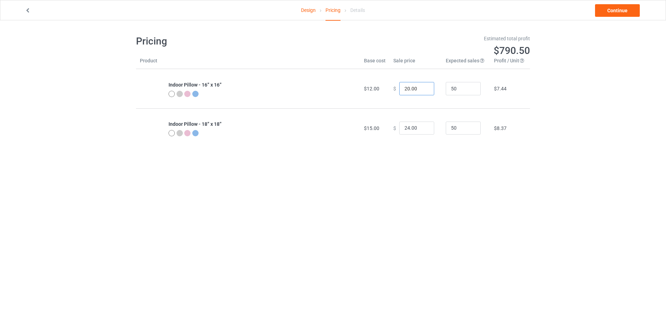
drag, startPoint x: 418, startPoint y: 88, endPoint x: 373, endPoint y: 88, distance: 44.8
click at [374, 88] on tr "Indoor Pillow - 16” x 16” $12.00 $ 20.00 50 $7.44" at bounding box center [333, 88] width 394 height 39
type input "34.95"
drag, startPoint x: 417, startPoint y: 129, endPoint x: 364, endPoint y: 129, distance: 53.2
click at [364, 129] on tr "Indoor Pillow - 18” x 18” $15.00 $ 24.00 50 $8.37" at bounding box center [333, 127] width 394 height 39
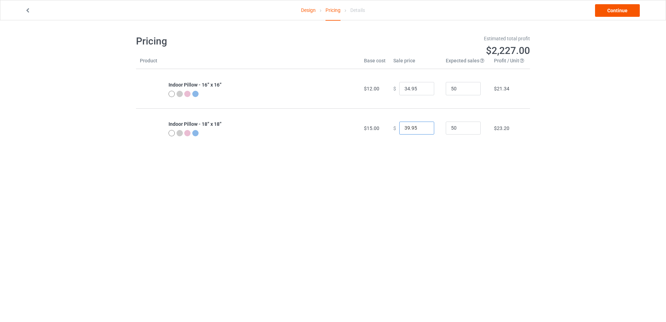
type input "39.95"
click at [627, 12] on link "Continue" at bounding box center [617, 10] width 45 height 13
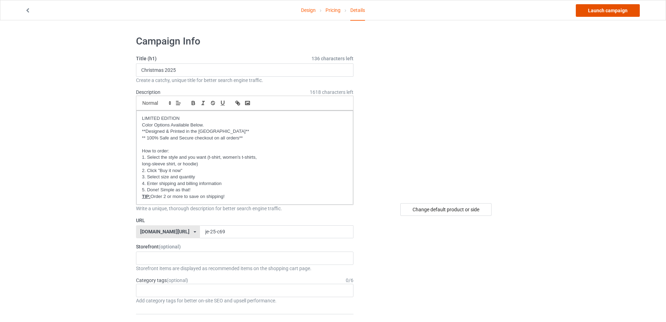
click at [614, 14] on link "Launch campaign" at bounding box center [608, 10] width 64 height 13
